Goal: Task Accomplishment & Management: Manage account settings

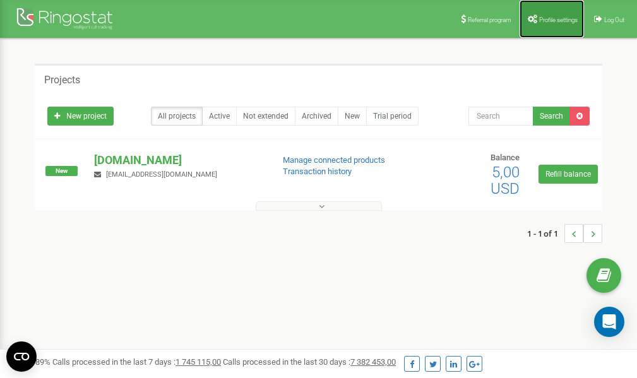
click at [558, 21] on span "Profile settings" at bounding box center [558, 19] width 38 height 7
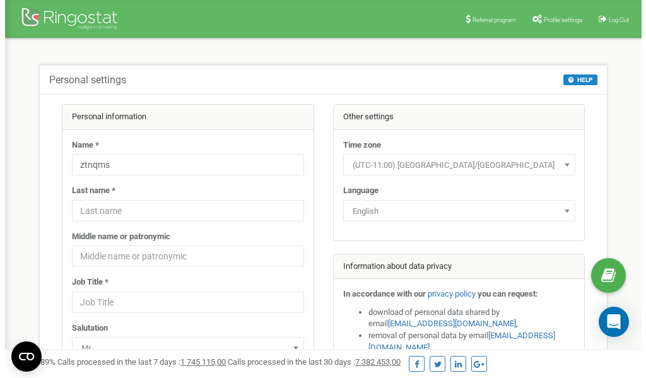
scroll to position [63, 0]
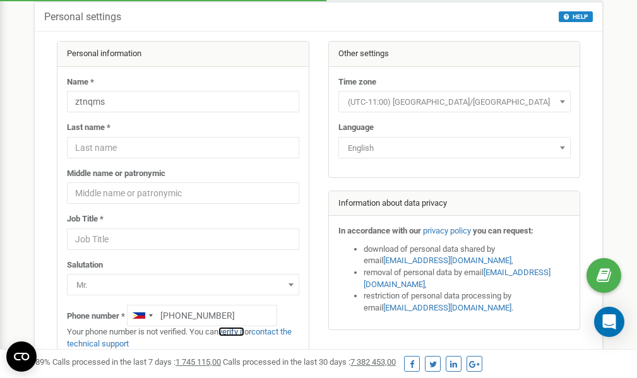
click at [240, 331] on link "verify it" at bounding box center [231, 331] width 26 height 9
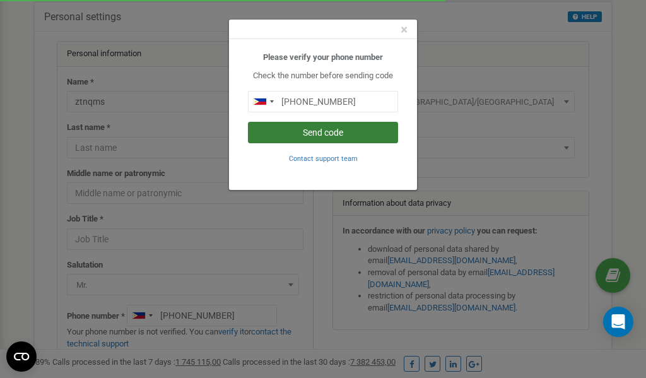
click at [318, 129] on button "Send code" at bounding box center [323, 132] width 150 height 21
